Goal: Information Seeking & Learning: Understand process/instructions

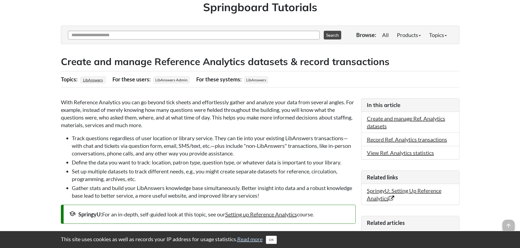
scroll to position [55, 0]
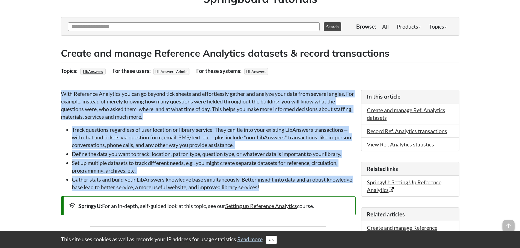
drag, startPoint x: 61, startPoint y: 93, endPoint x: 294, endPoint y: 188, distance: 251.6
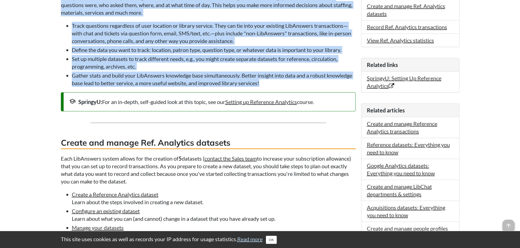
scroll to position [109, 0]
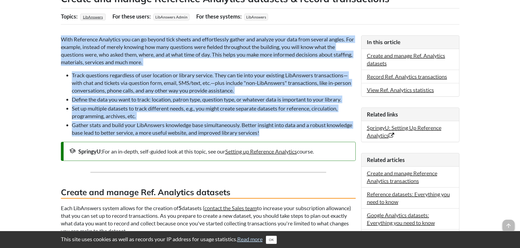
copy div "Lore Ipsumdolo Sitametco adi eli se doeius temp incidi utl etdoloremagn aliqua …"
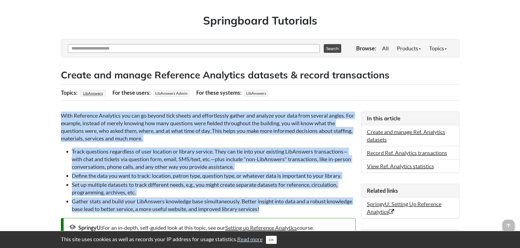
scroll to position [27, 0]
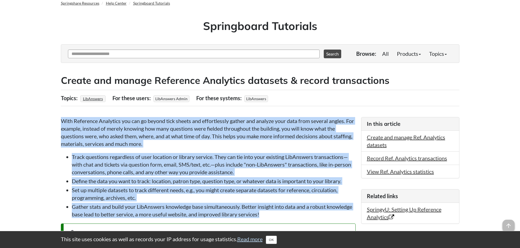
copy div "Lore Ipsumdolo Sitametco adi eli se doeius temp incidi utl etdoloremagn aliqua …"
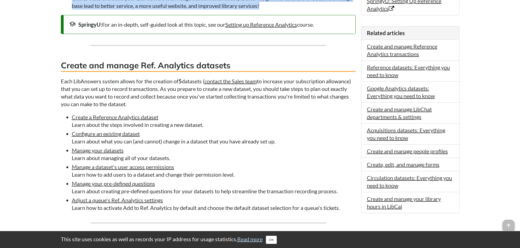
scroll to position [245, 0]
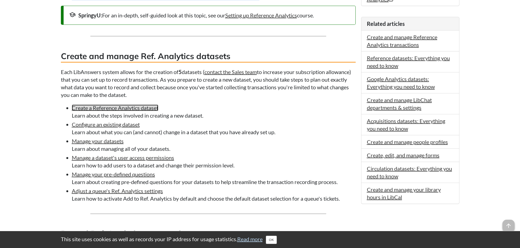
click at [154, 109] on link "Create a Reference Analytics dataset" at bounding box center [115, 108] width 86 height 7
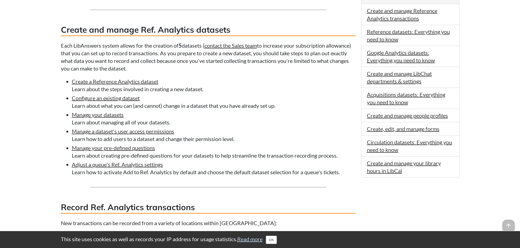
scroll to position [300, 0]
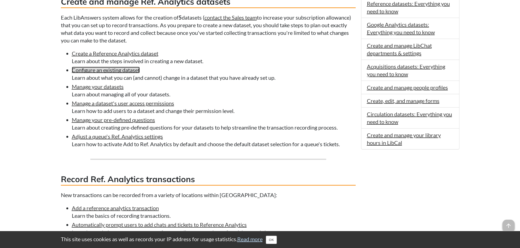
click at [113, 71] on link "Configure an existing dataset" at bounding box center [106, 70] width 68 height 7
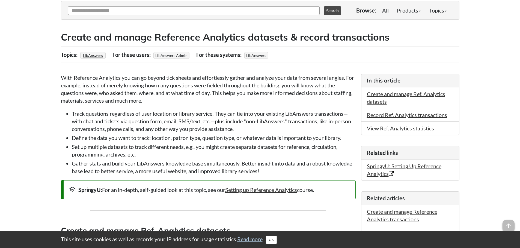
scroll to position [82, 0]
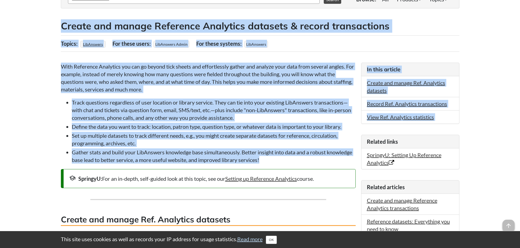
drag, startPoint x: 73, startPoint y: 30, endPoint x: 296, endPoint y: 157, distance: 256.6
copy article "Loremi dol sitame Consectet Adipiscin elitsedd & eiusmo temporincidi Utlabo: Et…"
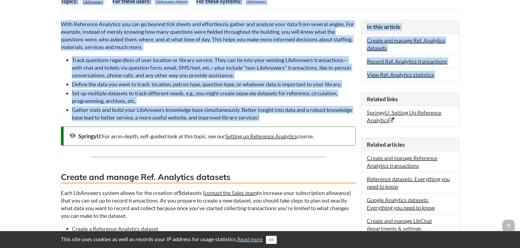
scroll to position [191, 0]
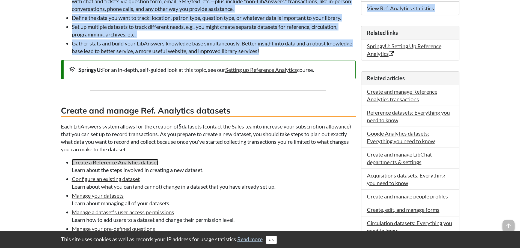
click at [136, 164] on link "Create a Reference Analytics dataset" at bounding box center [115, 162] width 86 height 7
